Goal: Navigation & Orientation: Find specific page/section

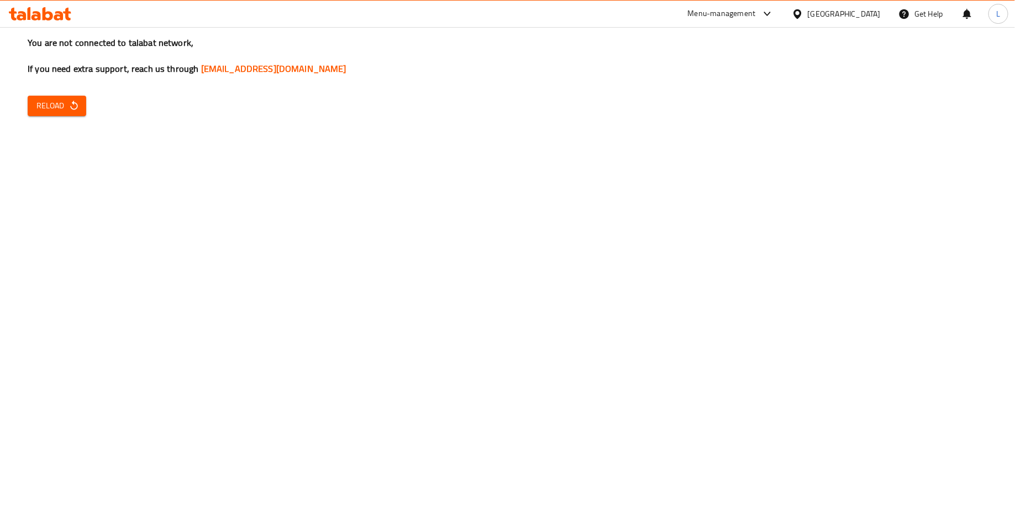
click at [45, 114] on button "Reload" at bounding box center [57, 106] width 59 height 20
click at [51, 102] on span "Reload" at bounding box center [56, 106] width 41 height 14
